Goal: Transaction & Acquisition: Obtain resource

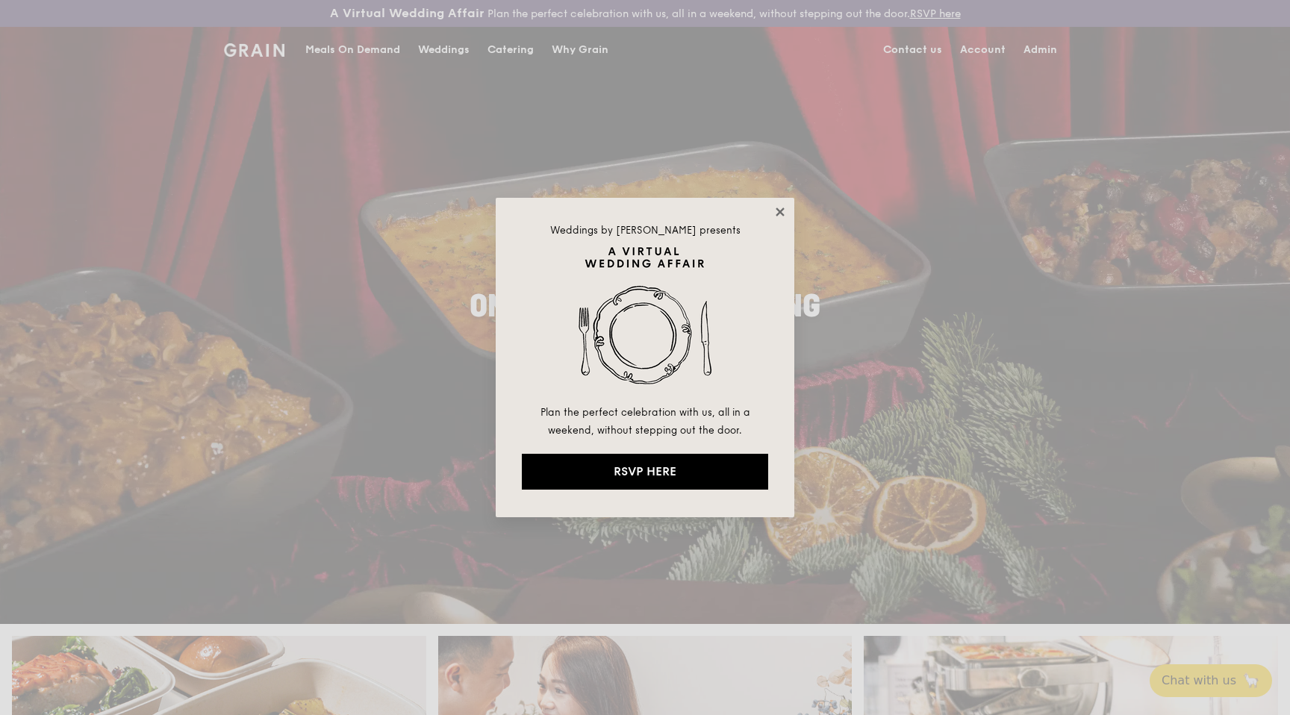
click at [779, 213] on icon at bounding box center [780, 212] width 8 height 8
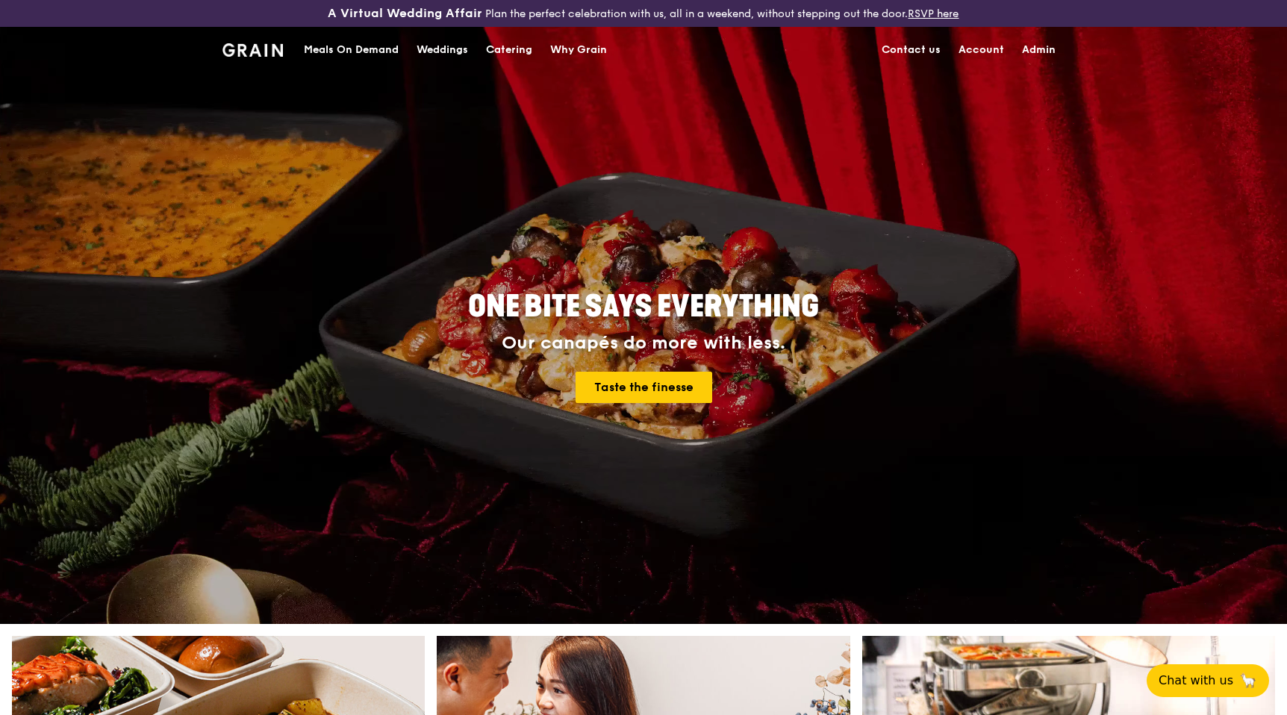
click at [506, 54] on div "Catering" at bounding box center [509, 50] width 46 height 45
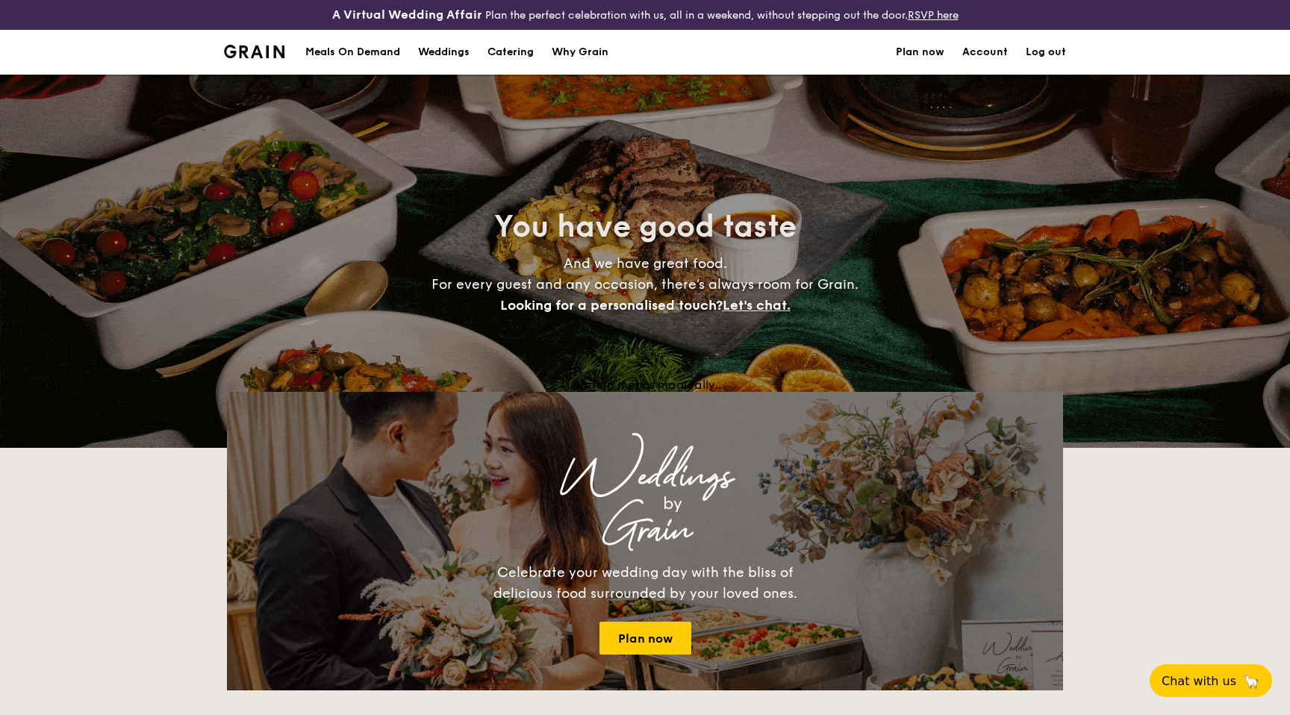
select select
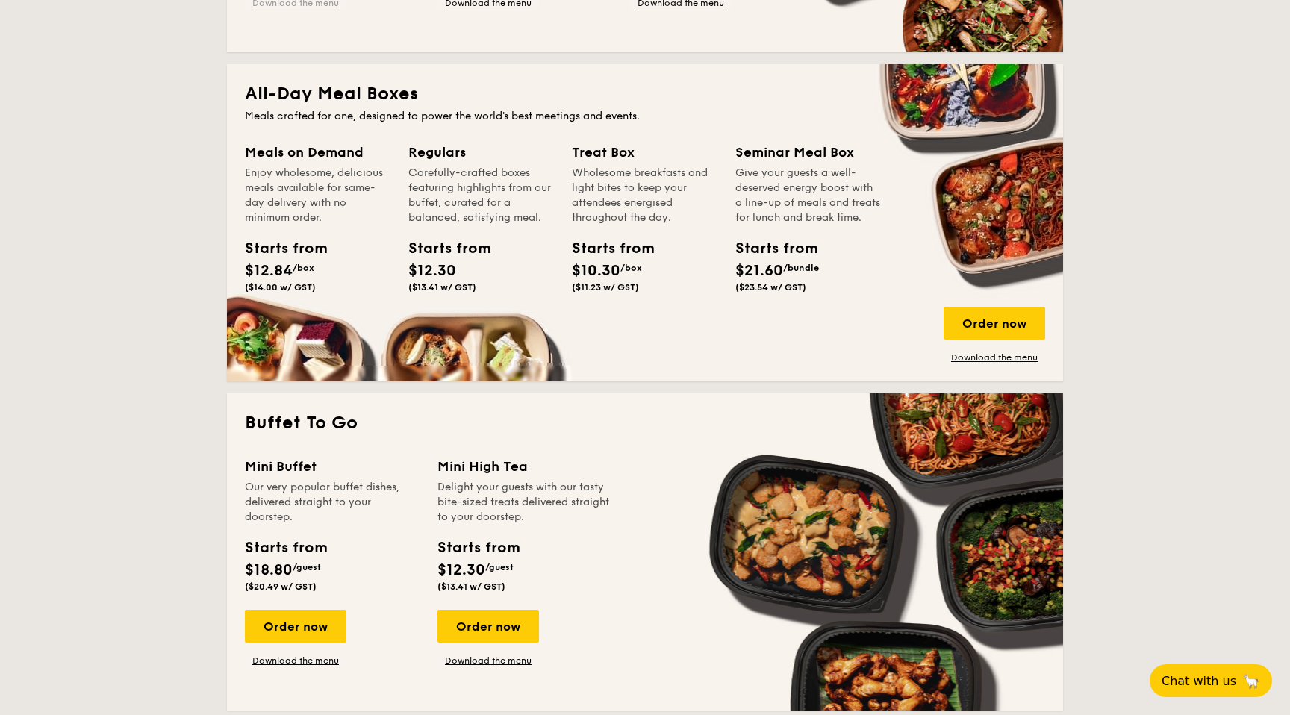
scroll to position [664, 0]
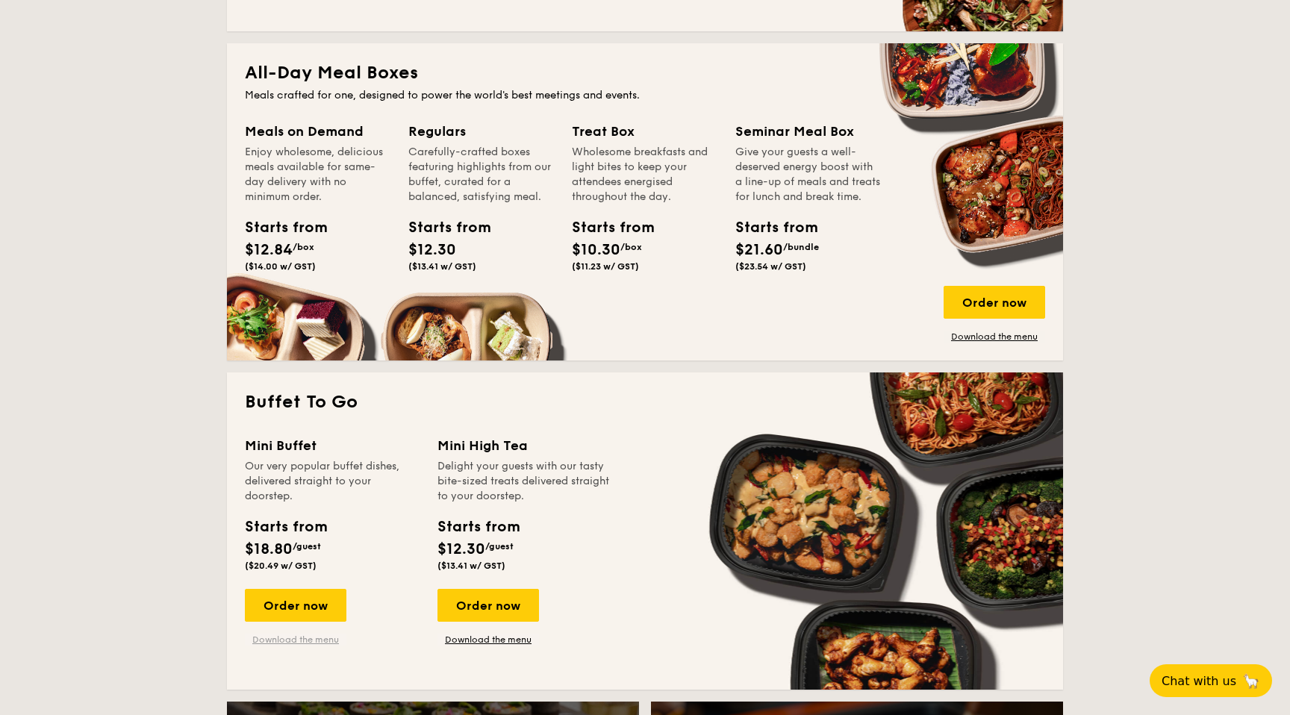
click at [297, 636] on link "Download the menu" at bounding box center [296, 640] width 102 height 12
